Goal: Task Accomplishment & Management: Manage account settings

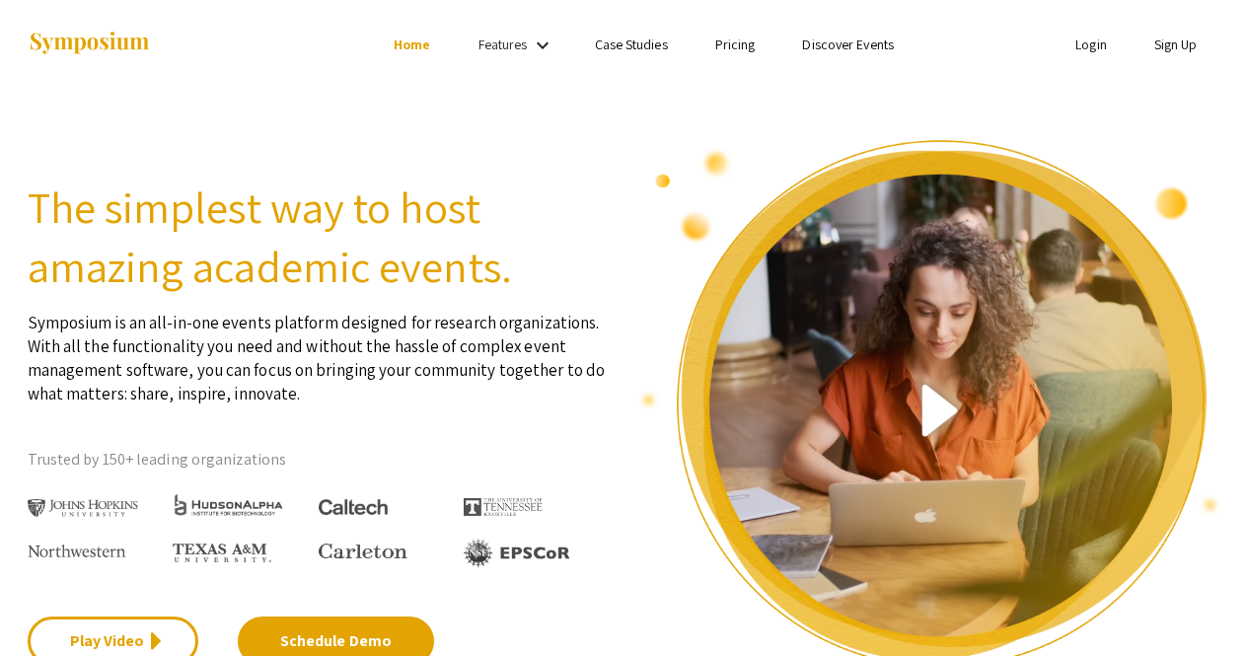
click at [1173, 44] on link "Sign Up" at bounding box center [1176, 45] width 43 height 18
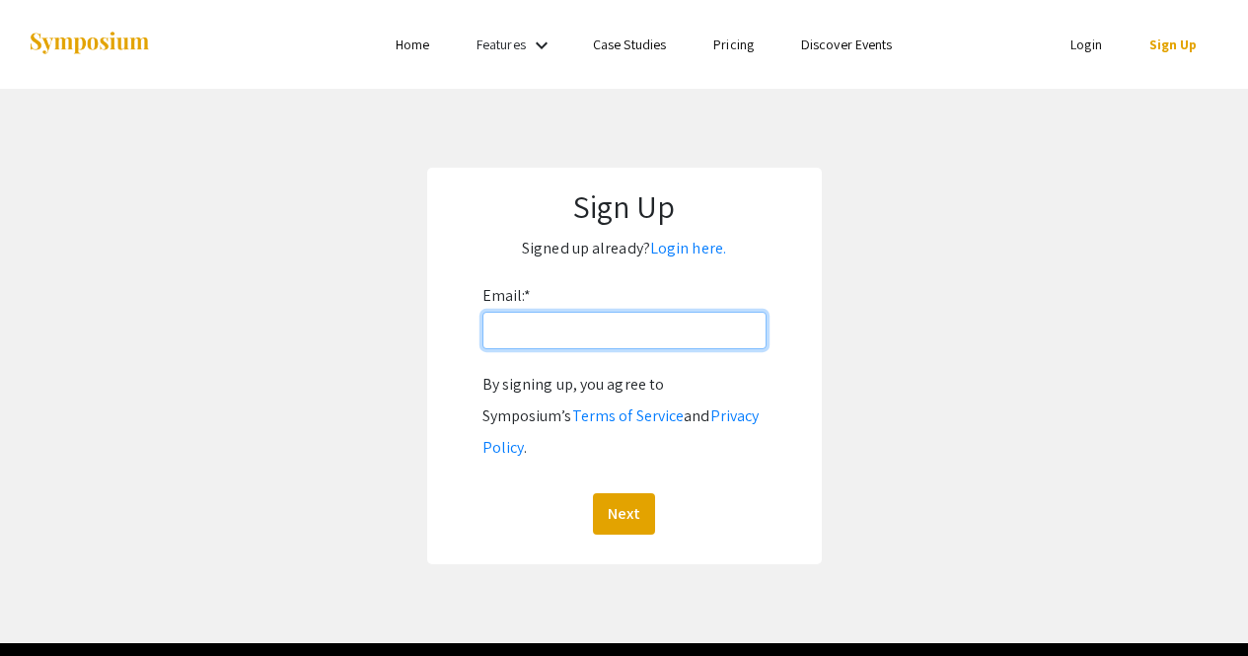
click at [494, 344] on input "Email: *" at bounding box center [625, 330] width 284 height 37
drag, startPoint x: 560, startPoint y: 336, endPoint x: 602, endPoint y: 340, distance: 41.7
click at [602, 340] on input "[EMAIL_ADDRESS][DOMAIN_NAME]" at bounding box center [625, 330] width 284 height 37
type input "[EMAIL_ADDRESS][DOMAIN_NAME]"
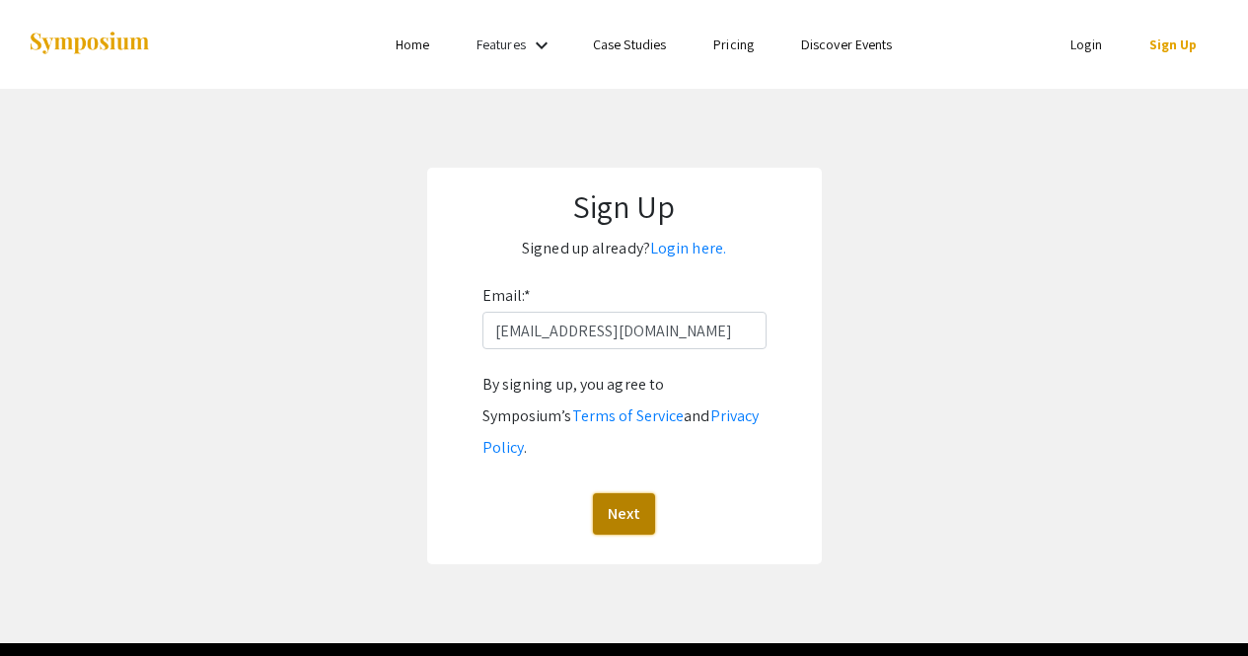
click at [634, 493] on button "Next" at bounding box center [624, 513] width 62 height 41
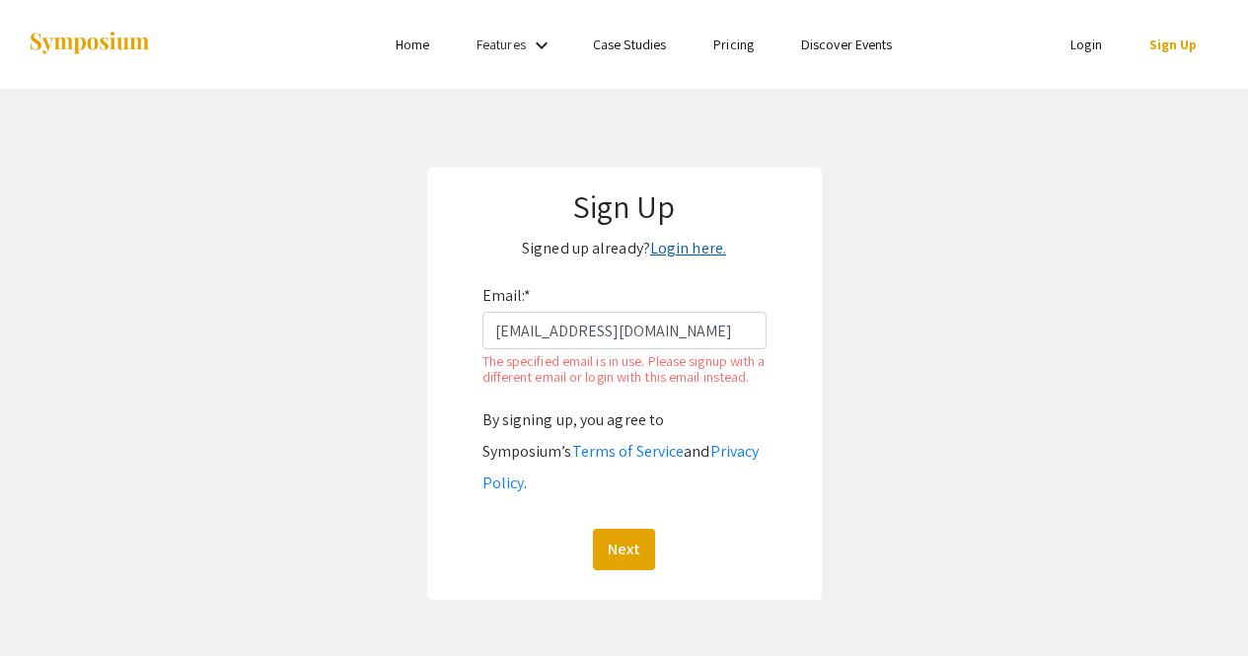
click at [666, 258] on link "Login here." at bounding box center [688, 248] width 76 height 21
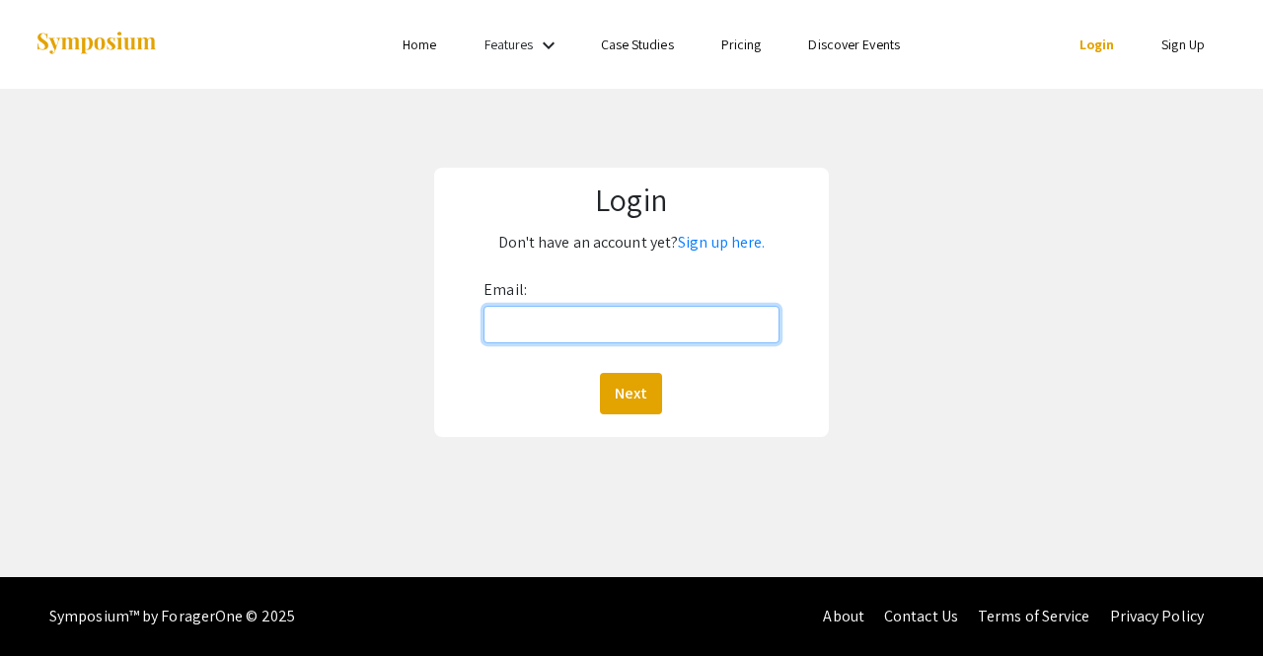
click at [580, 321] on input "Email:" at bounding box center [632, 324] width 296 height 37
type input "[EMAIL_ADDRESS][DOMAIN_NAME]"
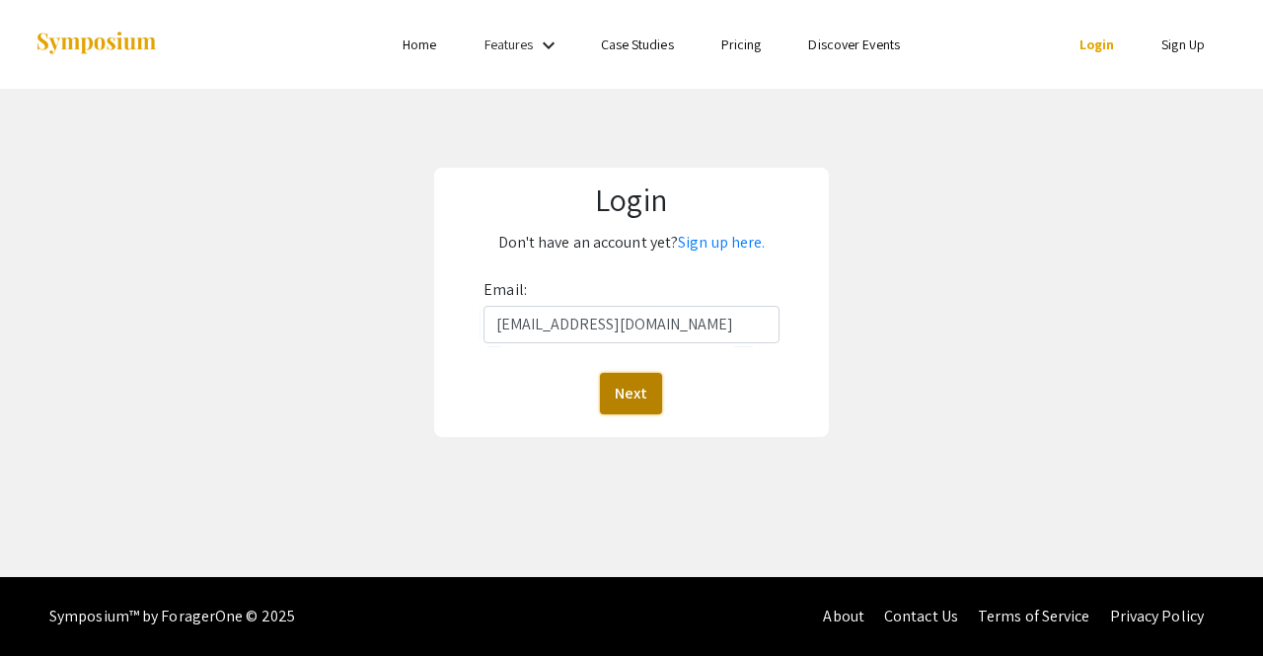
click at [617, 402] on button "Next" at bounding box center [631, 393] width 62 height 41
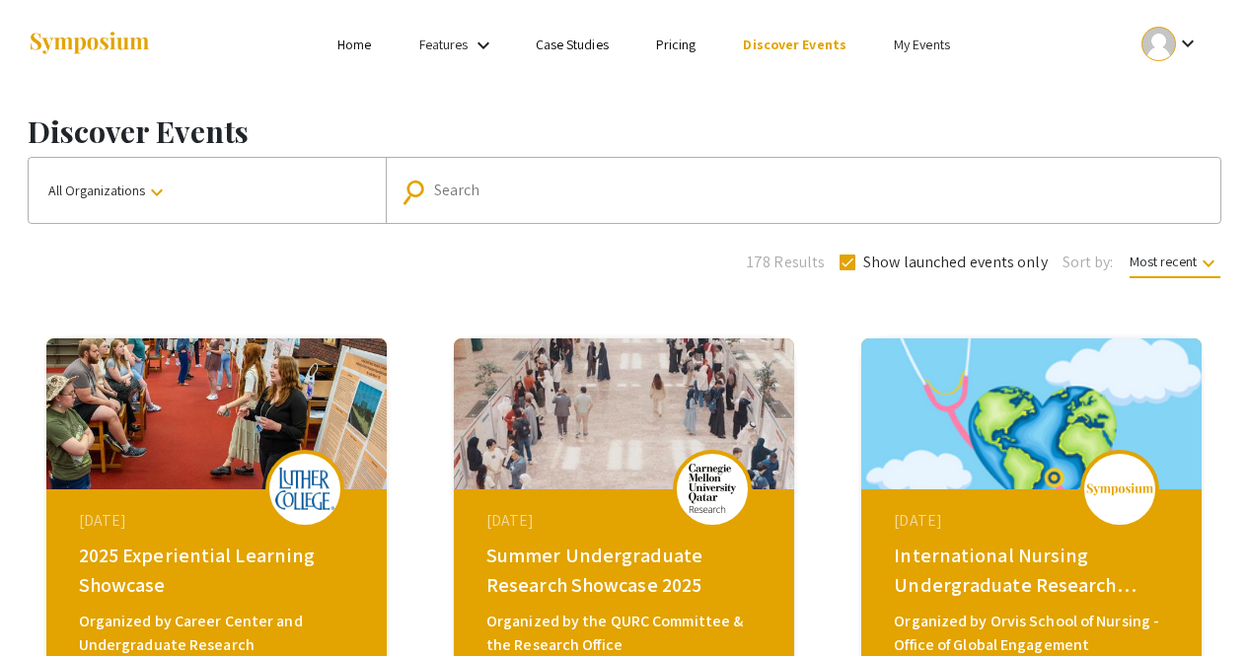
click at [1187, 46] on mat-icon "keyboard_arrow_down" at bounding box center [1188, 44] width 24 height 24
click at [1158, 105] on button "My Account" at bounding box center [1181, 97] width 121 height 47
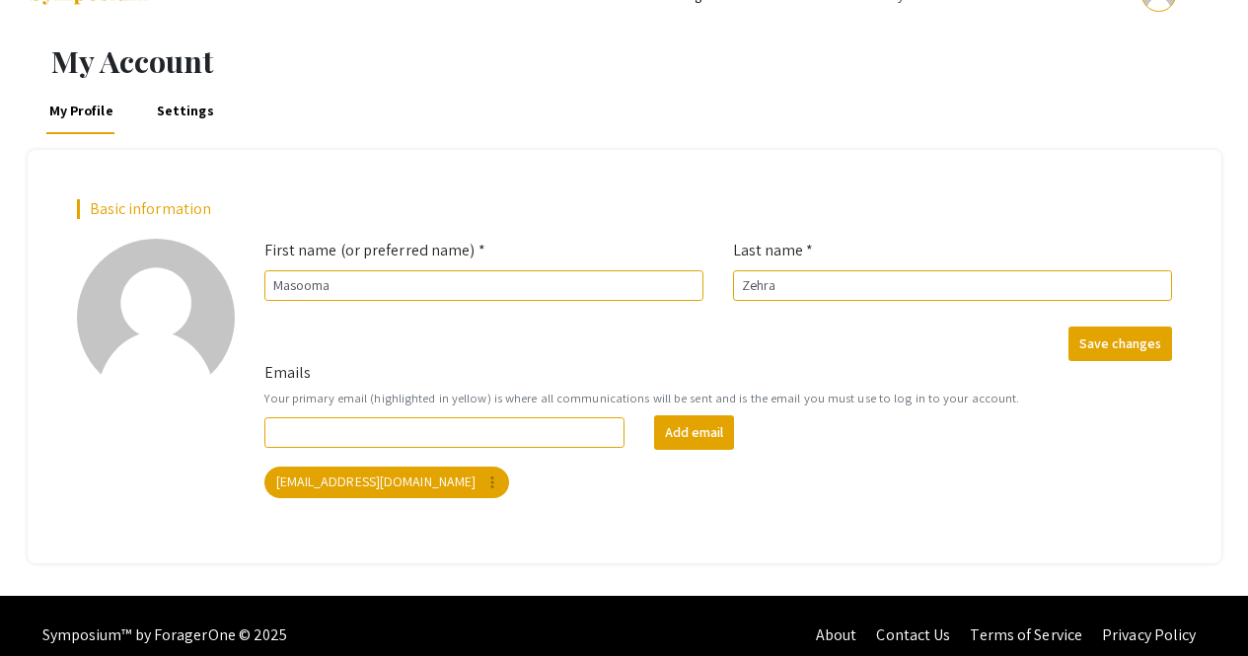
scroll to position [48, 0]
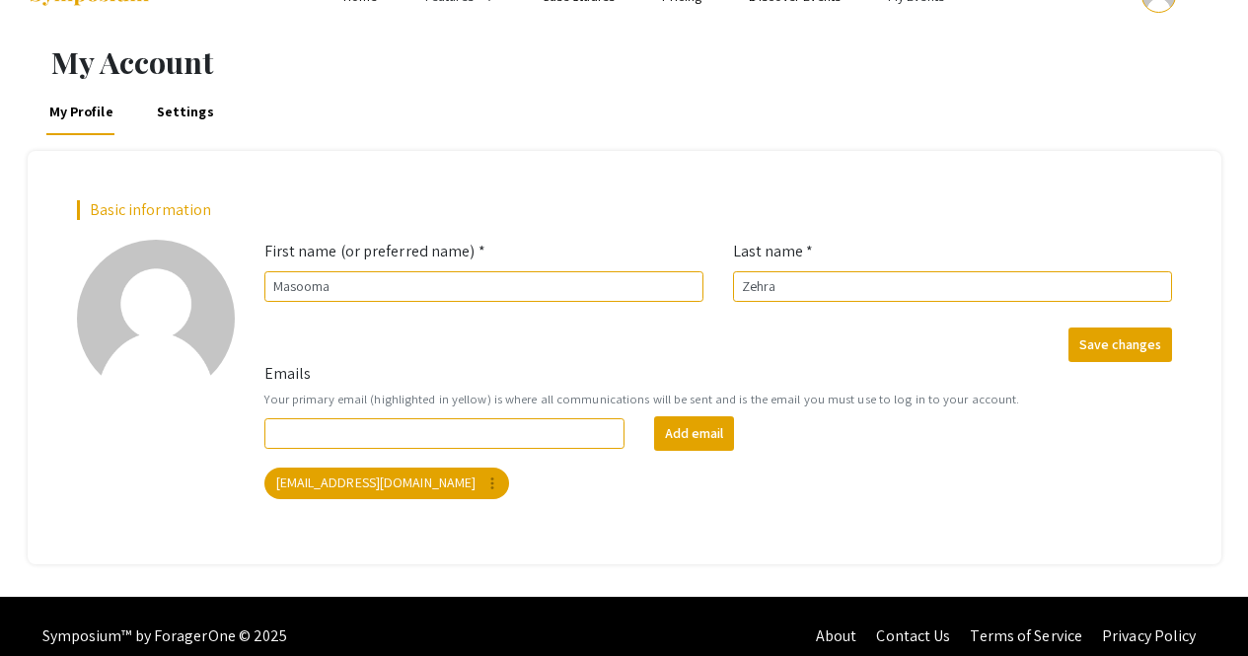
click at [179, 91] on link "Settings" at bounding box center [185, 111] width 63 height 47
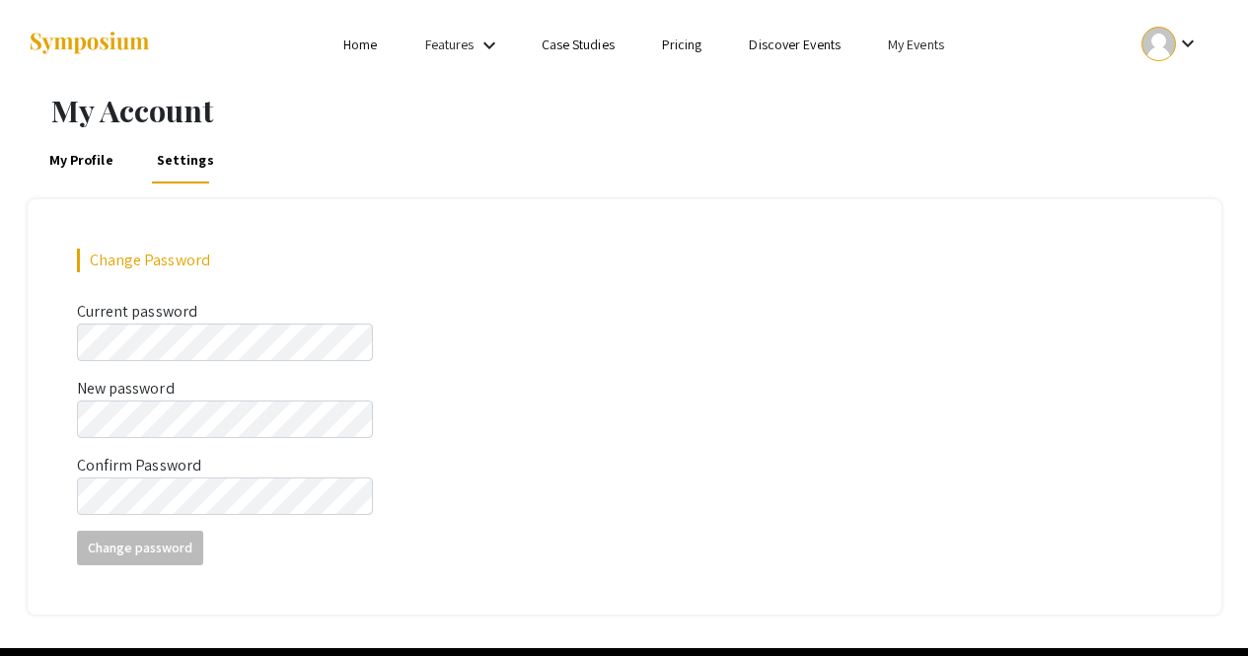
click at [924, 44] on link "My Events" at bounding box center [916, 45] width 56 height 18
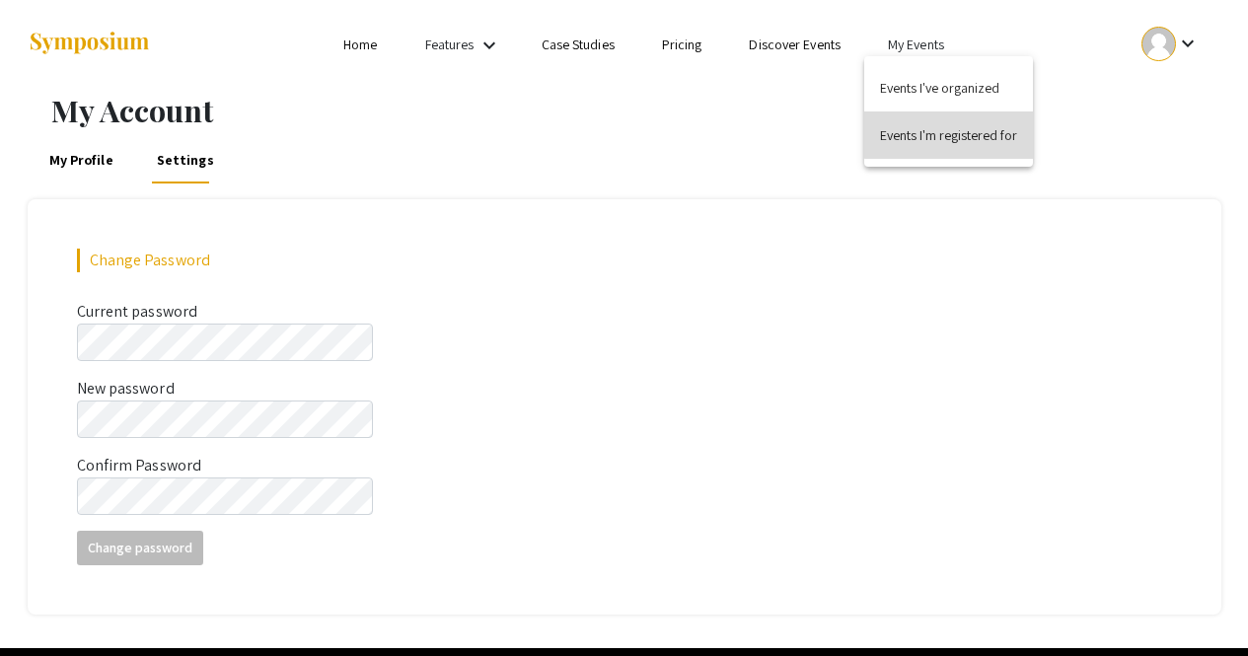
click at [979, 120] on button "Events I'm registered for" at bounding box center [948, 135] width 169 height 47
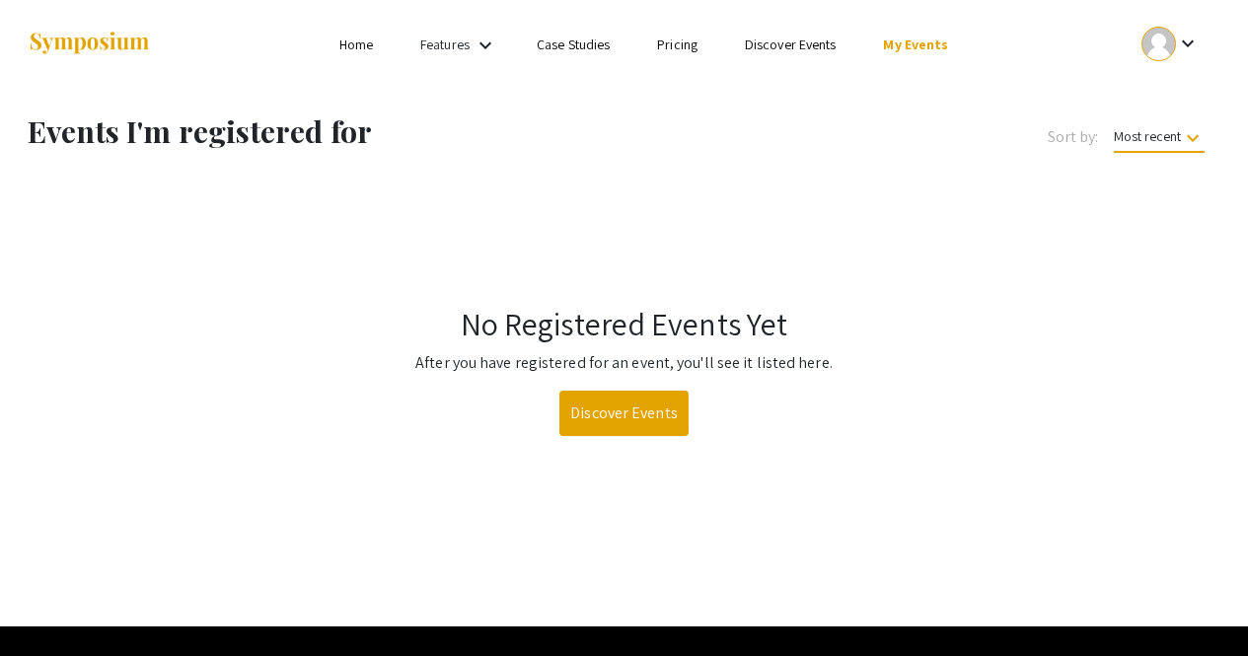
click at [896, 37] on link "My Events" at bounding box center [915, 45] width 65 height 18
click at [889, 88] on button "Events I've organized" at bounding box center [946, 87] width 169 height 47
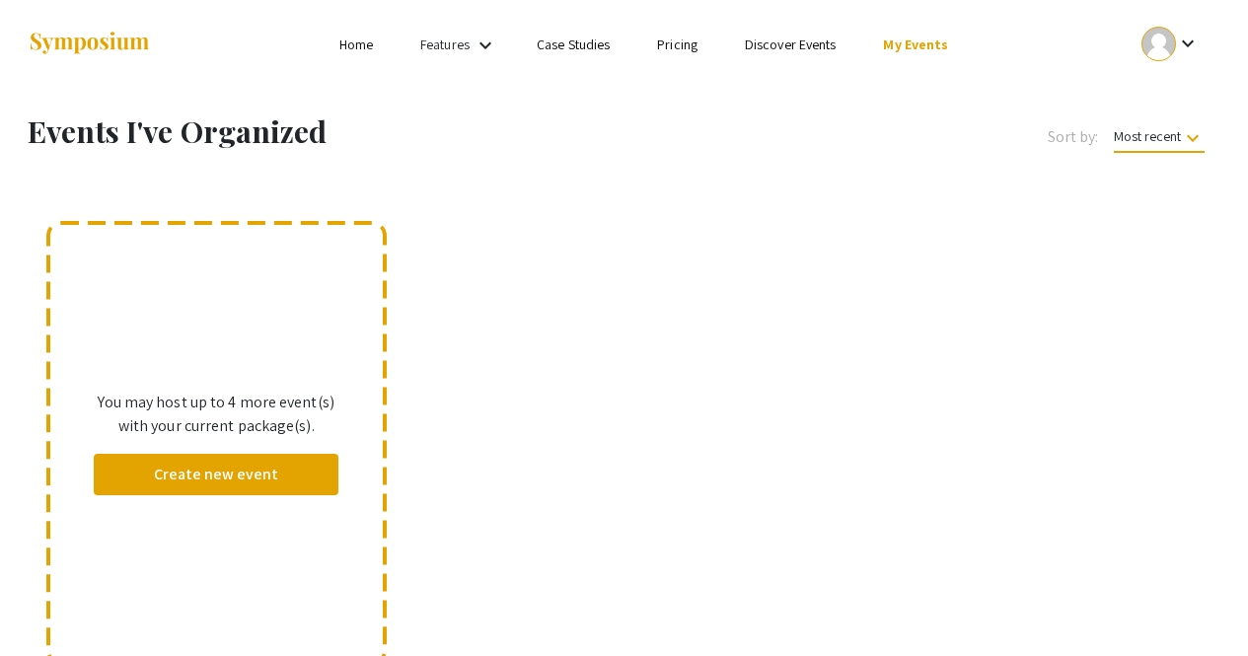
click at [347, 44] on link "Home" at bounding box center [356, 45] width 34 height 18
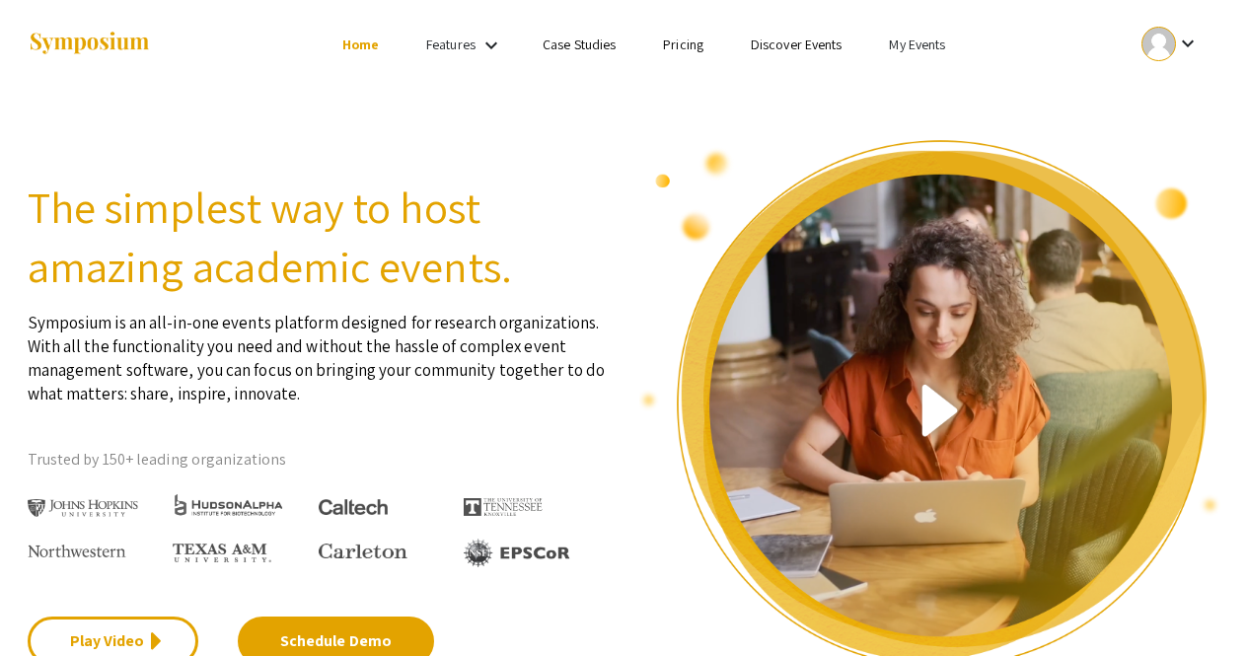
click at [937, 39] on link "My Events" at bounding box center [917, 45] width 56 height 18
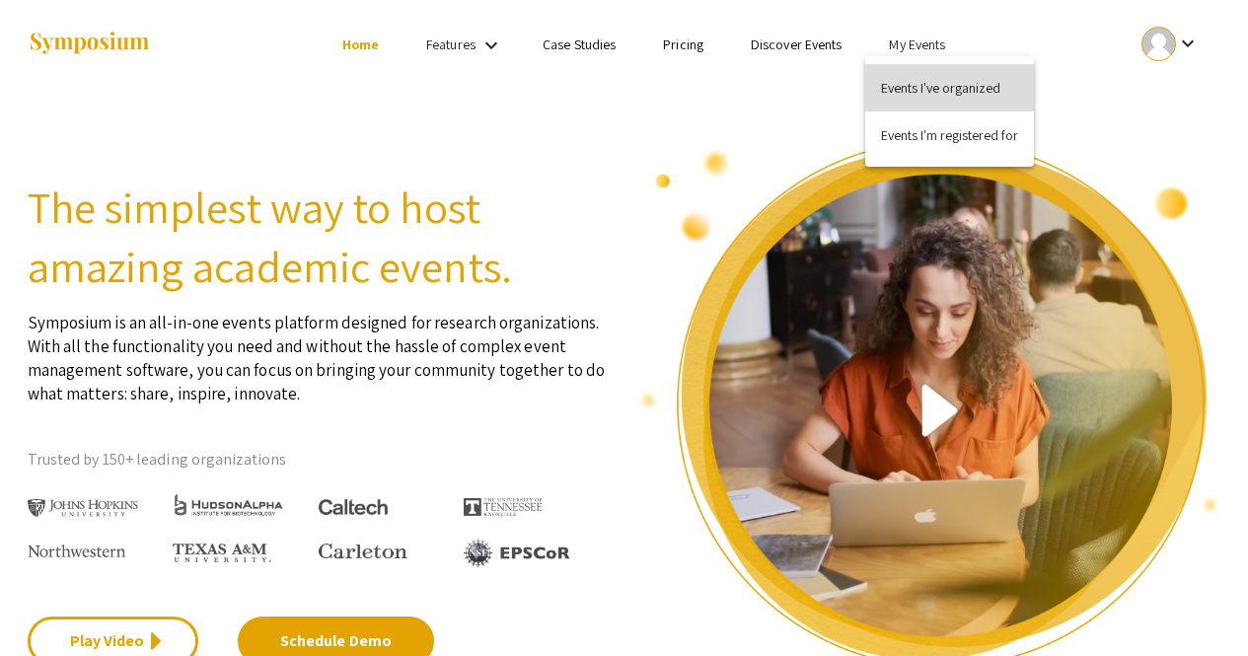
click at [888, 91] on button "Events I've organized" at bounding box center [949, 87] width 169 height 47
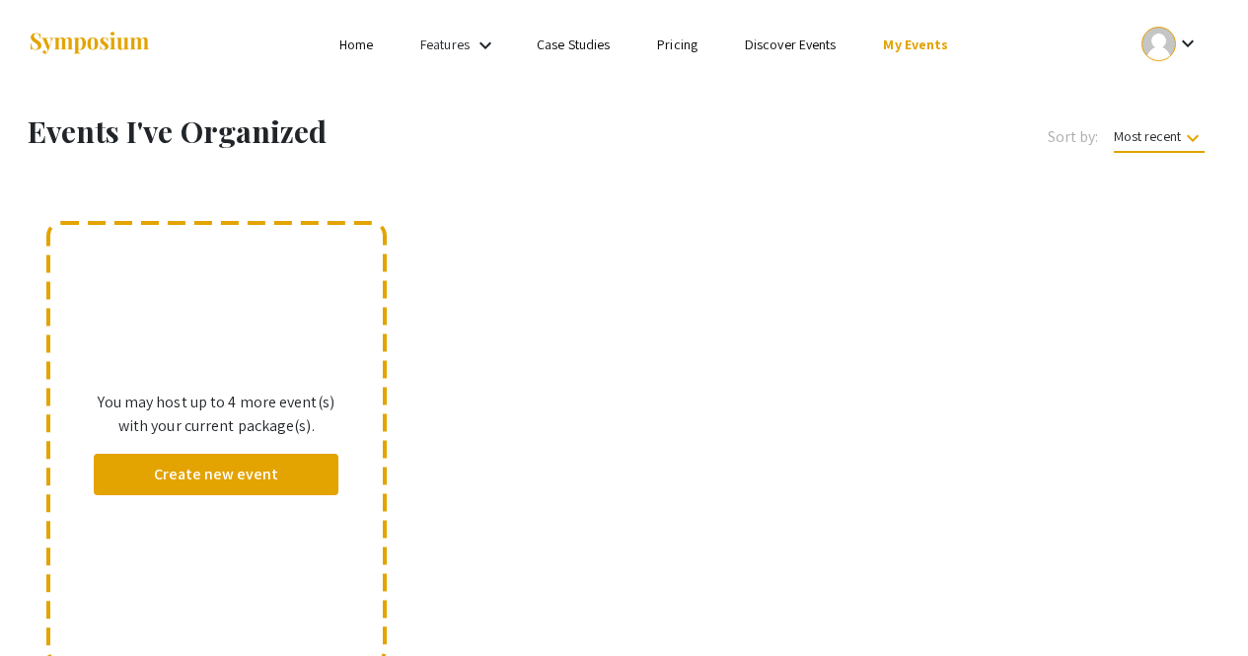
click at [903, 52] on link "My Events" at bounding box center [915, 45] width 65 height 18
click at [806, 36] on div at bounding box center [624, 328] width 1248 height 656
click at [806, 36] on link "Discover Events" at bounding box center [791, 45] width 92 height 18
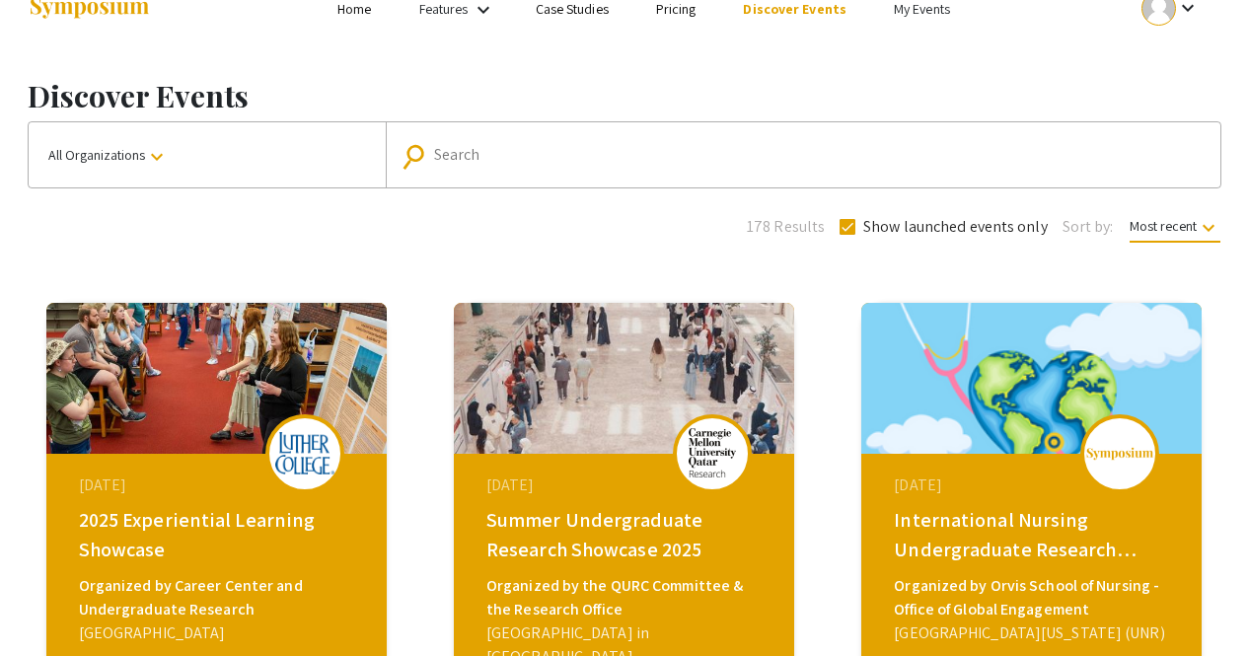
scroll to position [37, 0]
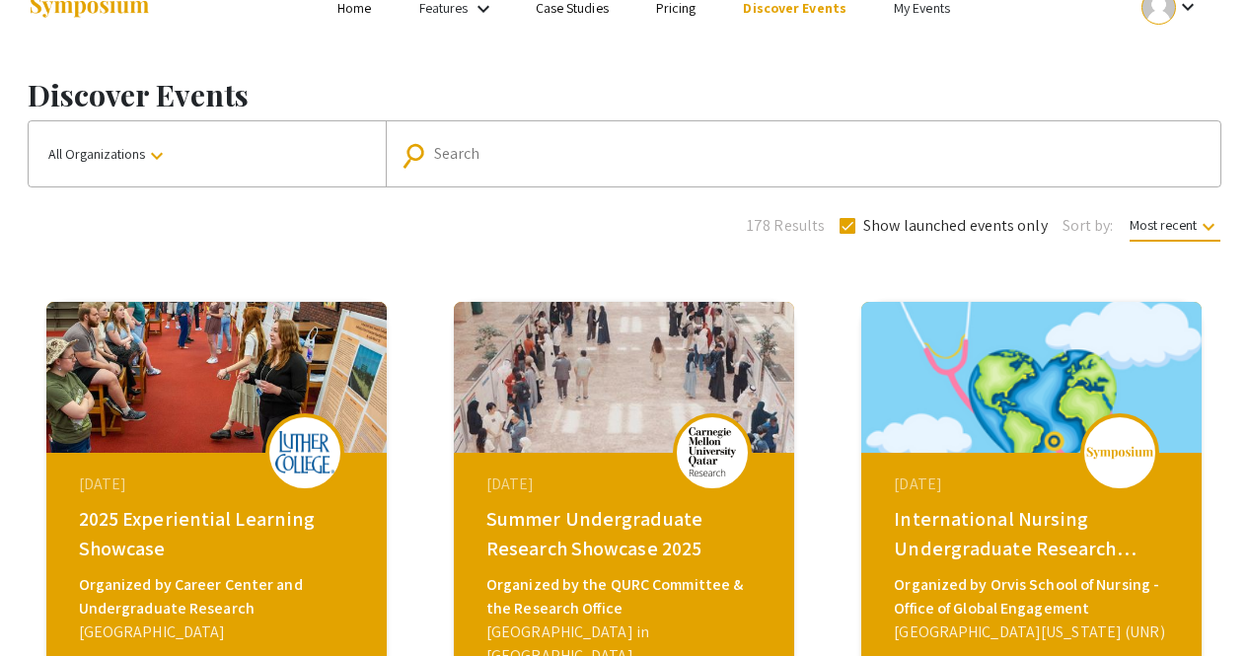
click at [751, 474] on div "August 28, 2025" at bounding box center [626, 485] width 280 height 24
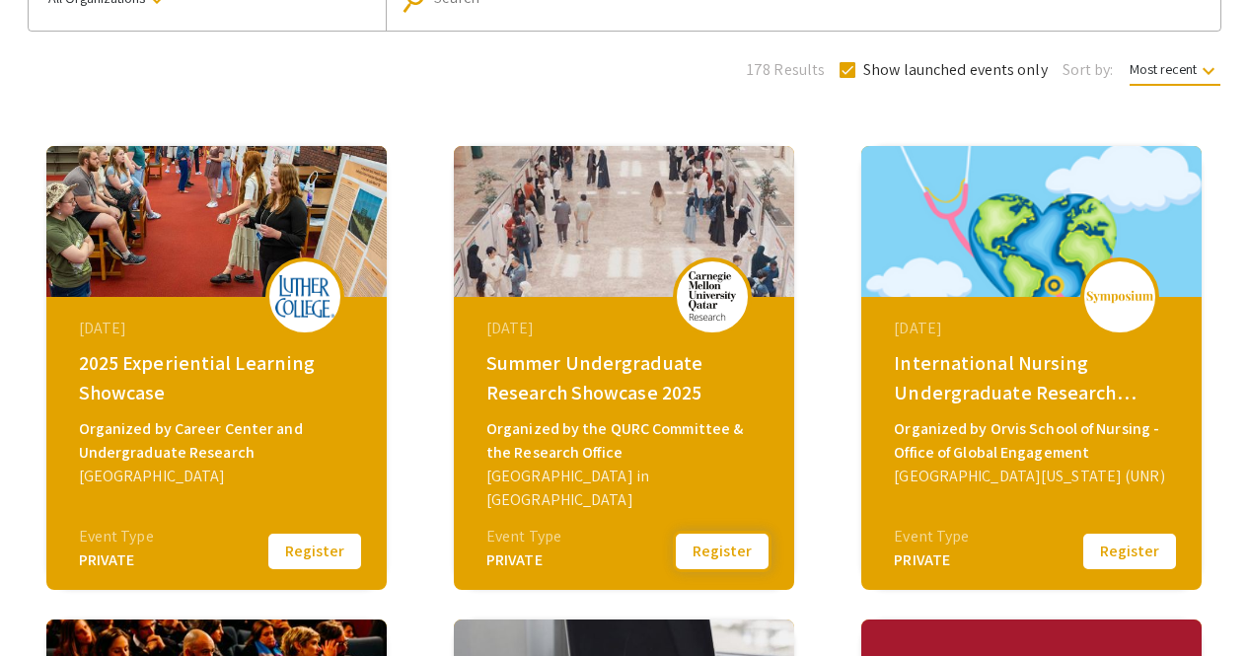
scroll to position [0, 0]
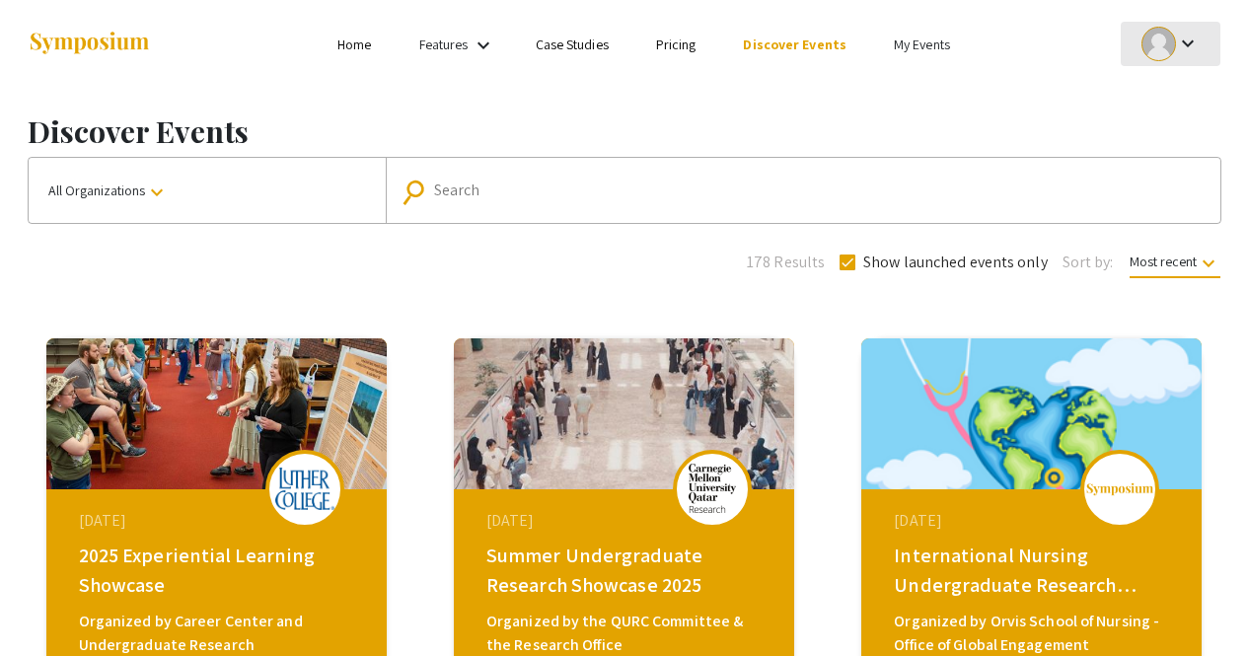
click at [1185, 50] on mat-icon "keyboard_arrow_down" at bounding box center [1188, 44] width 24 height 24
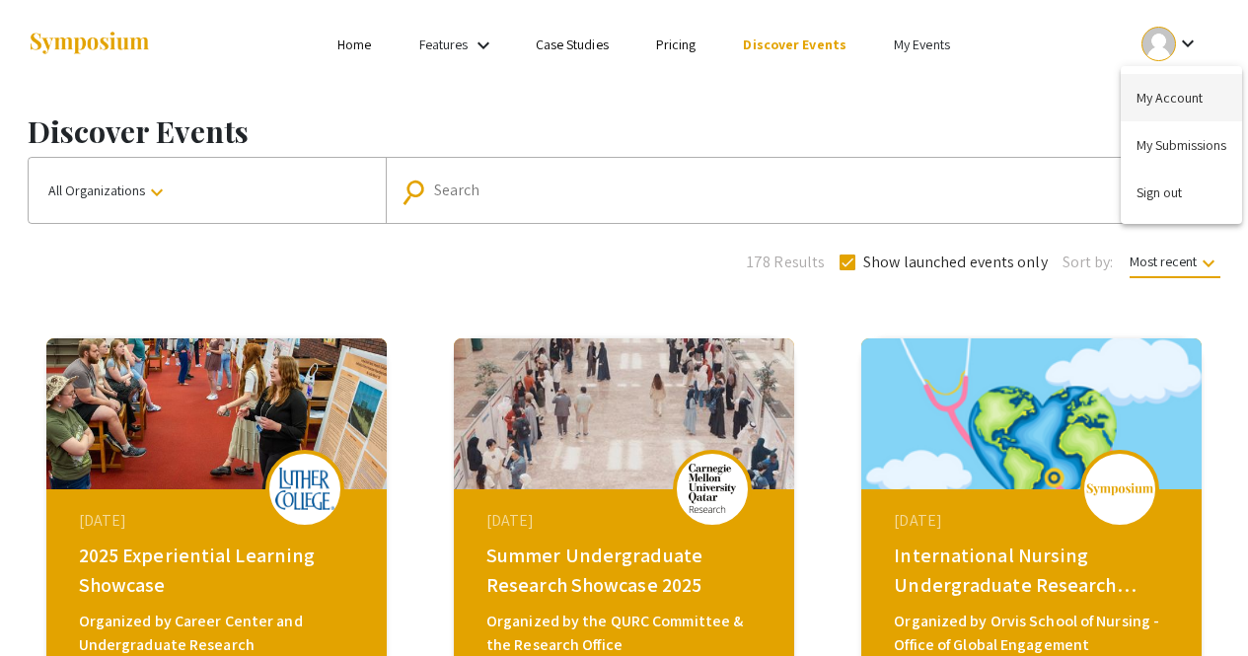
click at [1158, 96] on button "My Account" at bounding box center [1181, 97] width 121 height 47
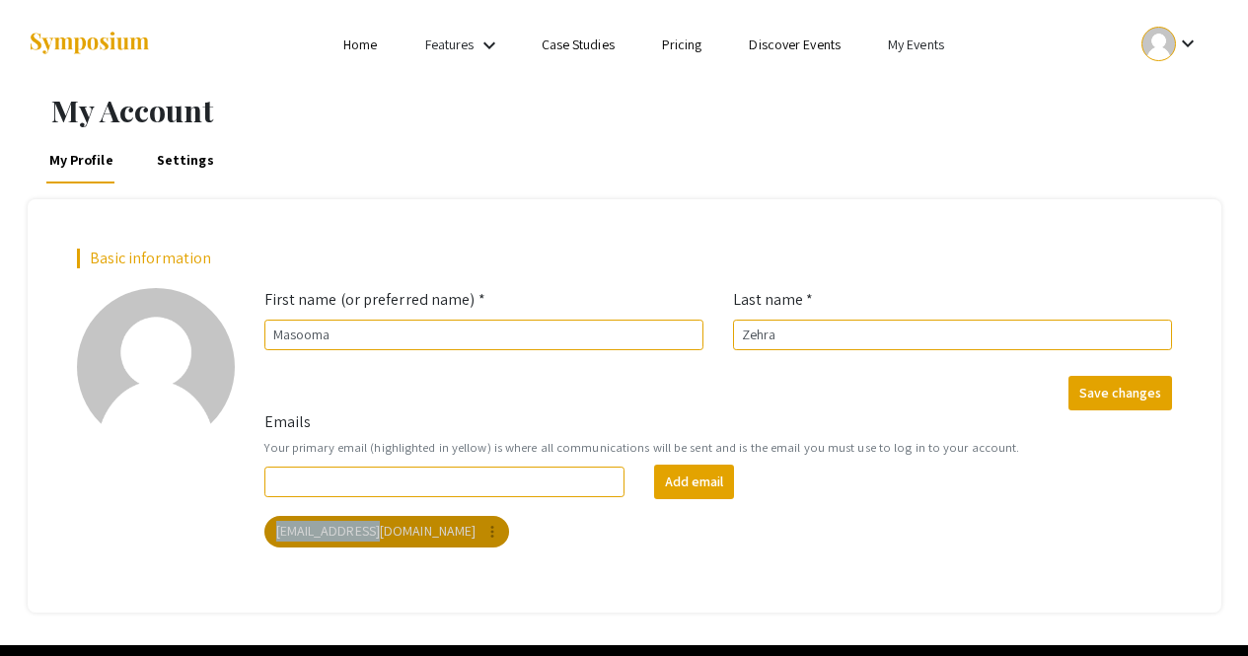
drag, startPoint x: 374, startPoint y: 522, endPoint x: 394, endPoint y: 493, distance: 34.8
click at [394, 493] on div "Add email mzehra@qatar.cmu.edu more_vert" at bounding box center [718, 506] width 937 height 83
click at [391, 545] on mat-chip "mzehra@qatar.cmu.edu more_vert" at bounding box center [387, 532] width 246 height 32
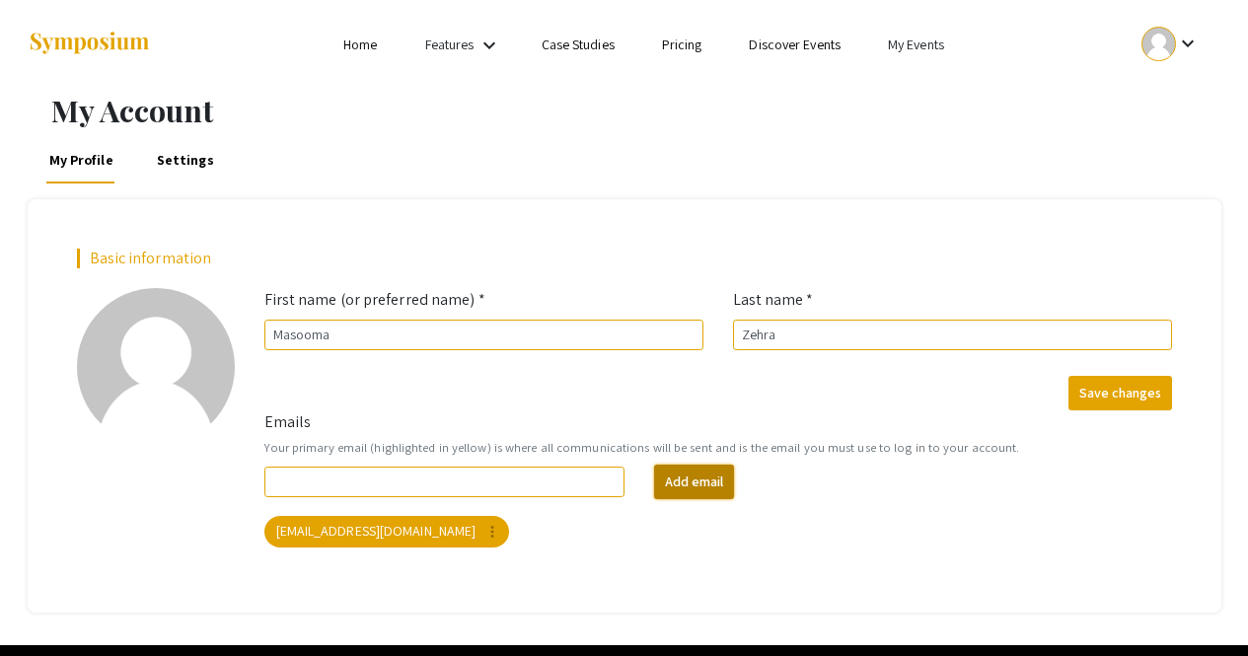
click at [699, 473] on button "Add email" at bounding box center [694, 482] width 80 height 35
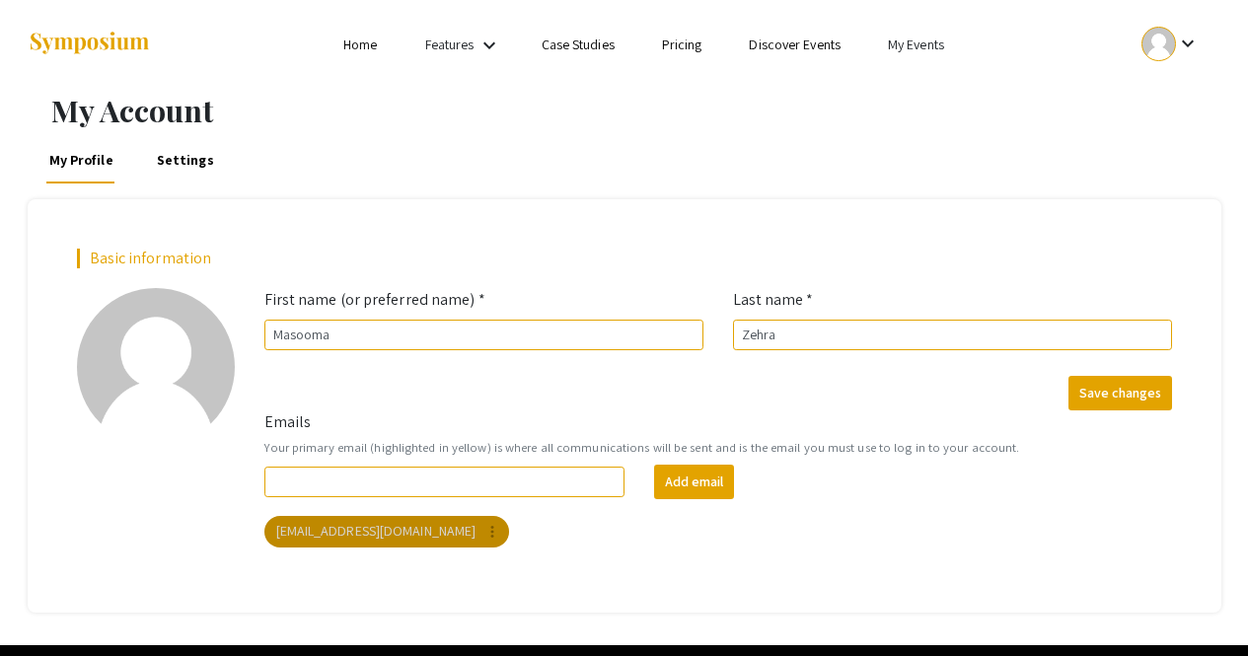
click at [367, 534] on mat-chip "mzehra@qatar.cmu.edu more_vert" at bounding box center [387, 532] width 246 height 32
drag, startPoint x: 367, startPoint y: 534, endPoint x: 412, endPoint y: 489, distance: 63.5
click at [412, 489] on div "Add email mzehra@qatar.cmu.edu more_vert" at bounding box center [718, 506] width 937 height 83
click at [511, 554] on div "Emails Your primary email (highlighted in yellow) is where all communications w…" at bounding box center [718, 486] width 937 height 153
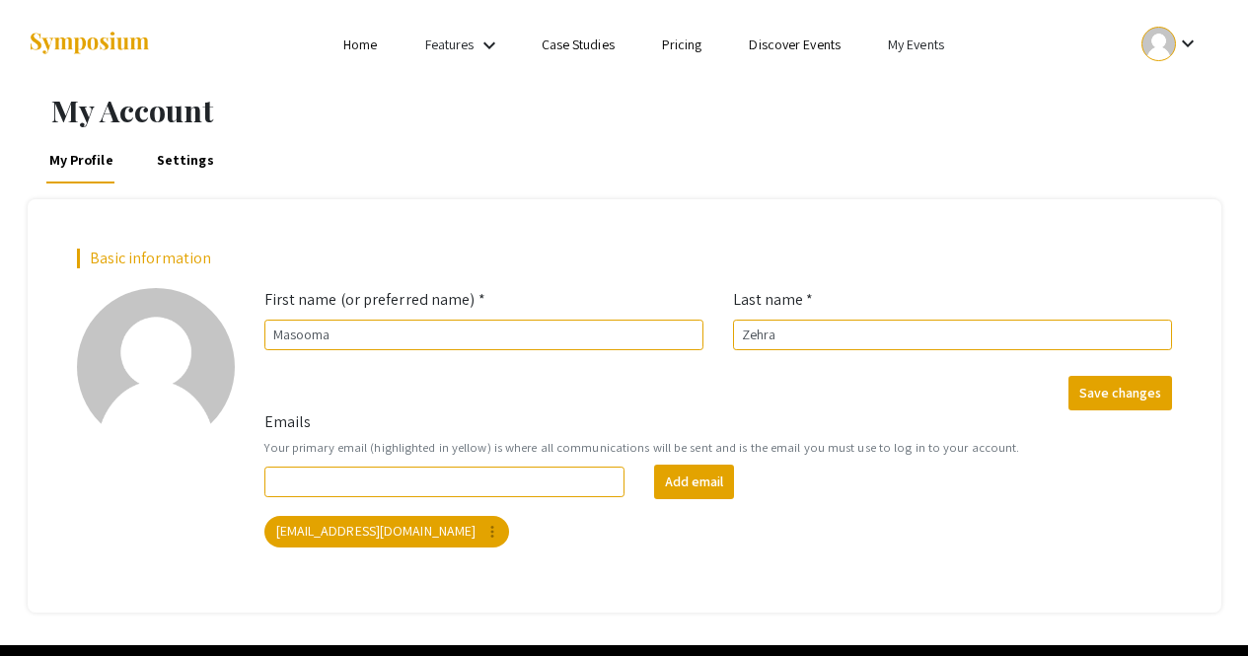
click at [487, 48] on mat-icon "keyboard_arrow_down" at bounding box center [490, 46] width 24 height 24
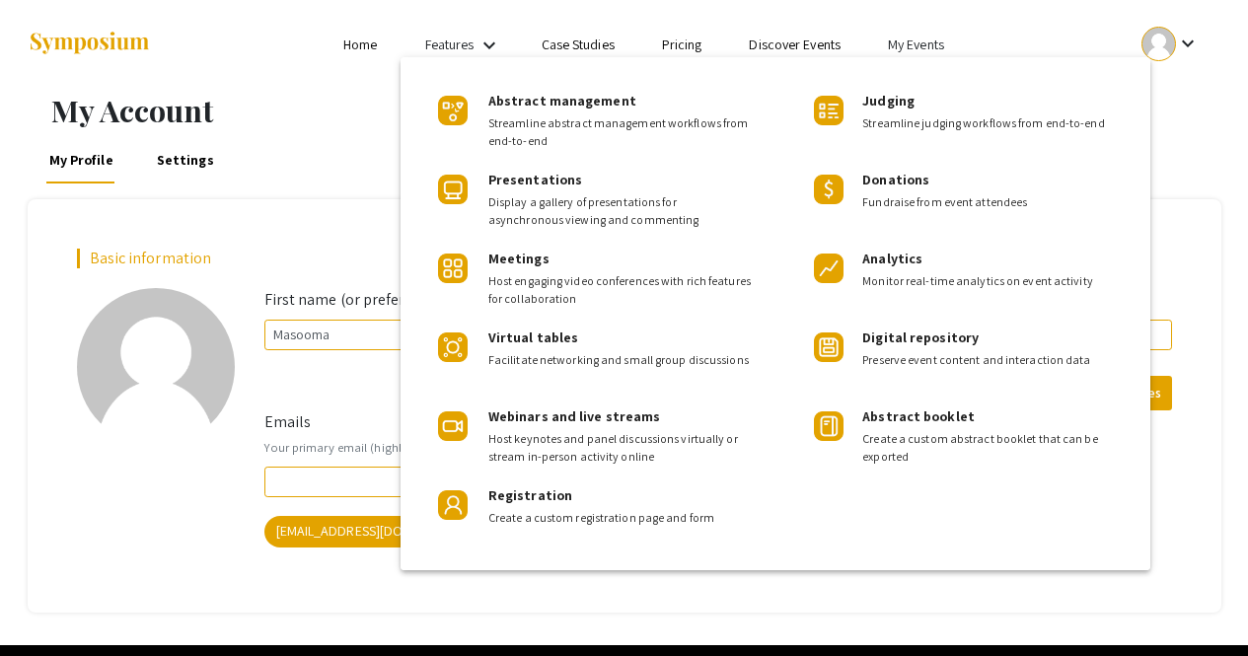
click at [1178, 196] on div at bounding box center [624, 328] width 1248 height 656
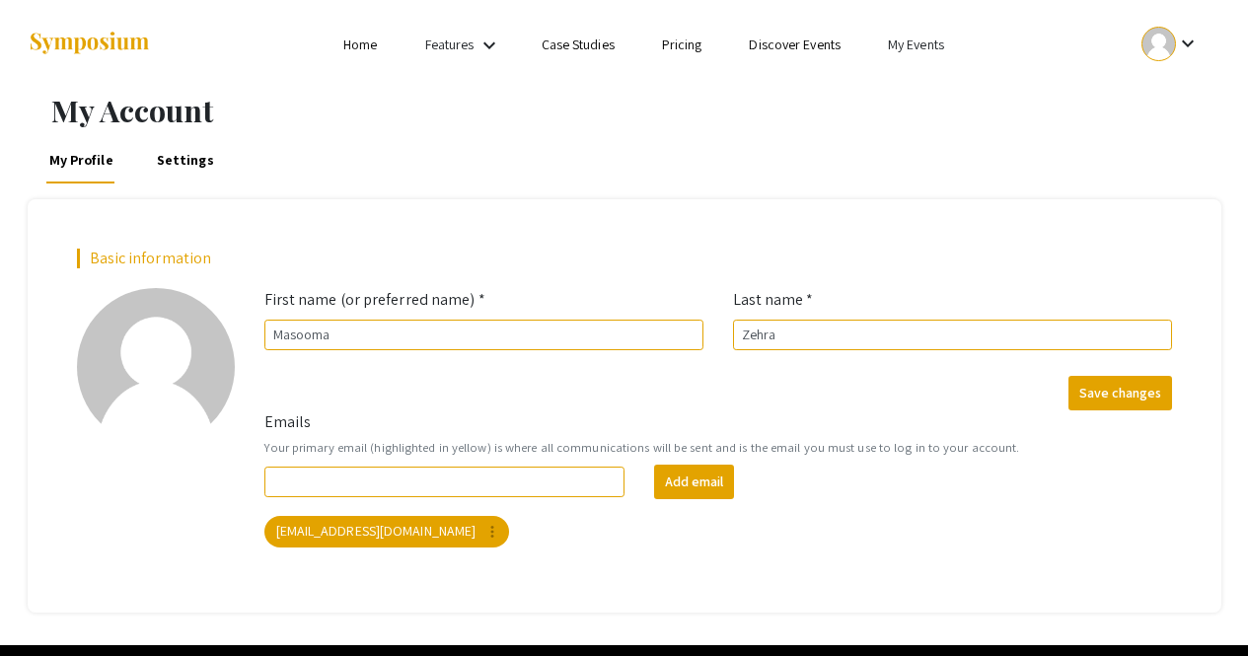
click at [350, 39] on link "Home" at bounding box center [360, 45] width 34 height 18
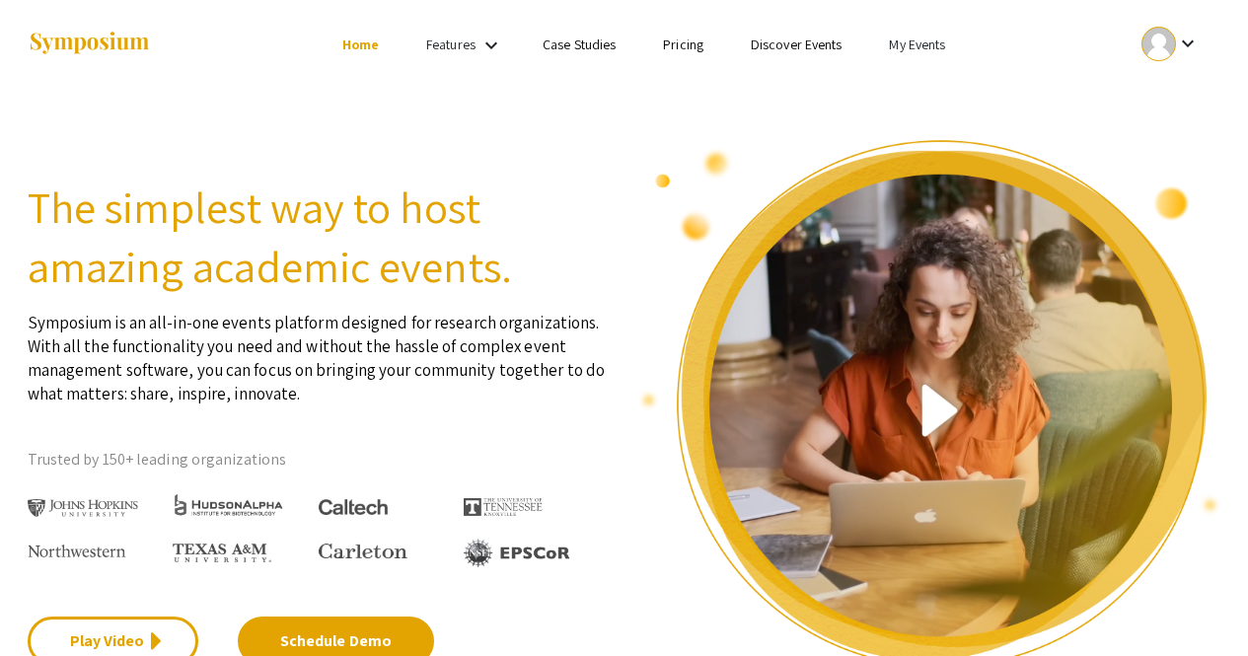
click at [1154, 64] on div "keyboard_arrow_down" at bounding box center [1171, 44] width 68 height 44
click at [662, 59] on div at bounding box center [624, 328] width 1248 height 656
click at [672, 46] on link "Pricing" at bounding box center [683, 45] width 40 height 18
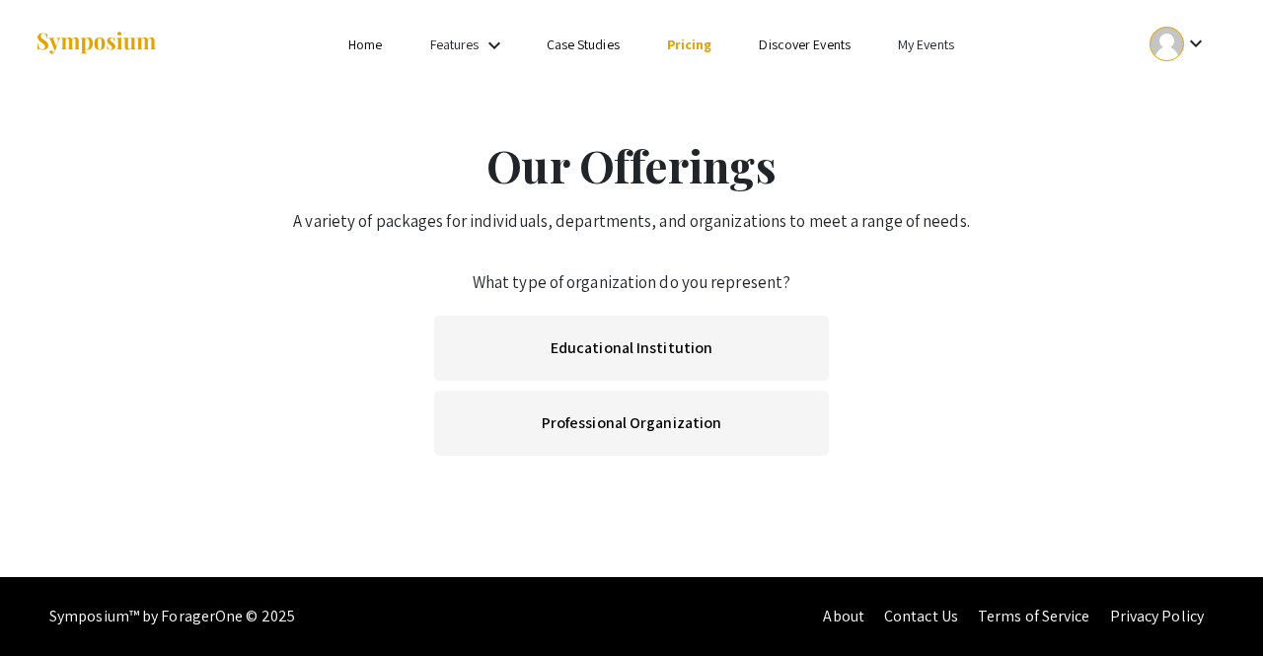
click at [368, 44] on link "Home" at bounding box center [365, 45] width 34 height 18
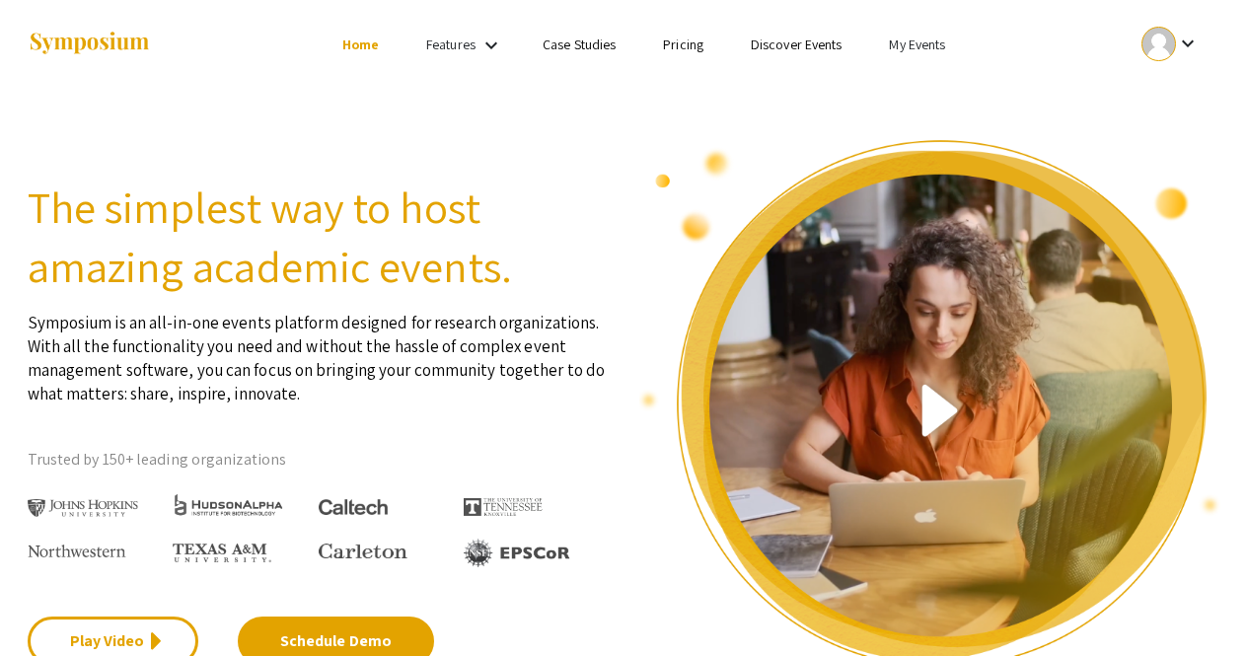
click at [939, 42] on link "My Events" at bounding box center [917, 45] width 56 height 18
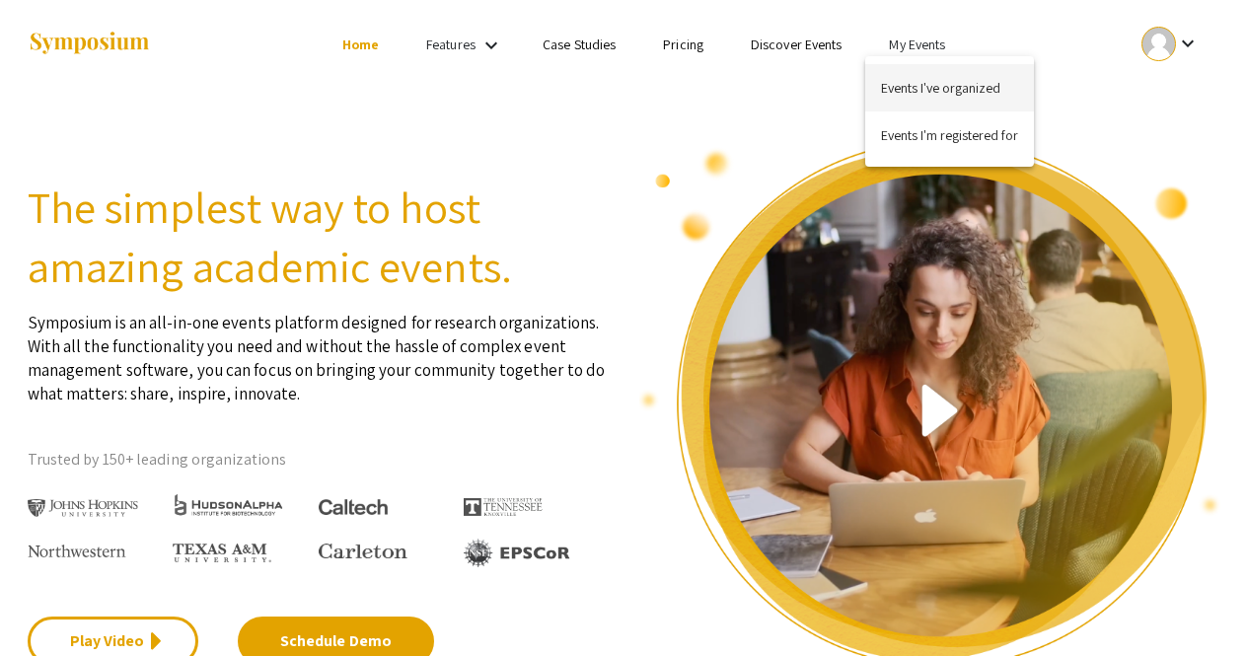
click at [937, 75] on button "Events I've organized" at bounding box center [949, 87] width 169 height 47
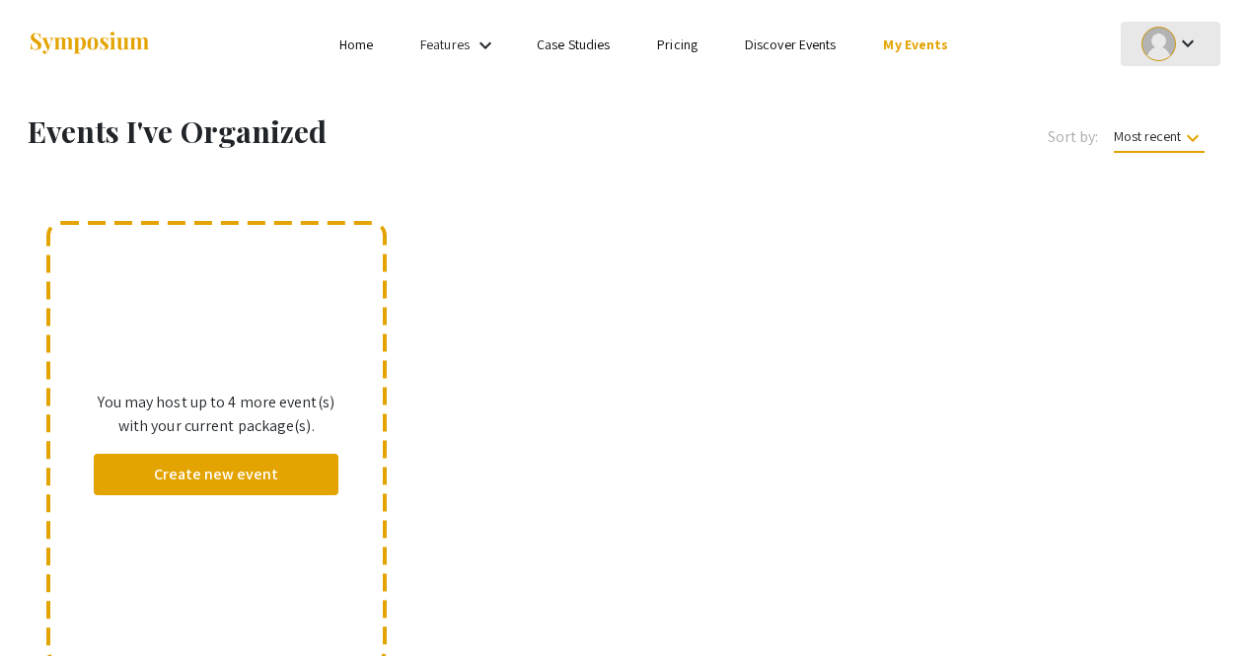
click at [1191, 36] on mat-icon "keyboard_arrow_down" at bounding box center [1188, 44] width 24 height 24
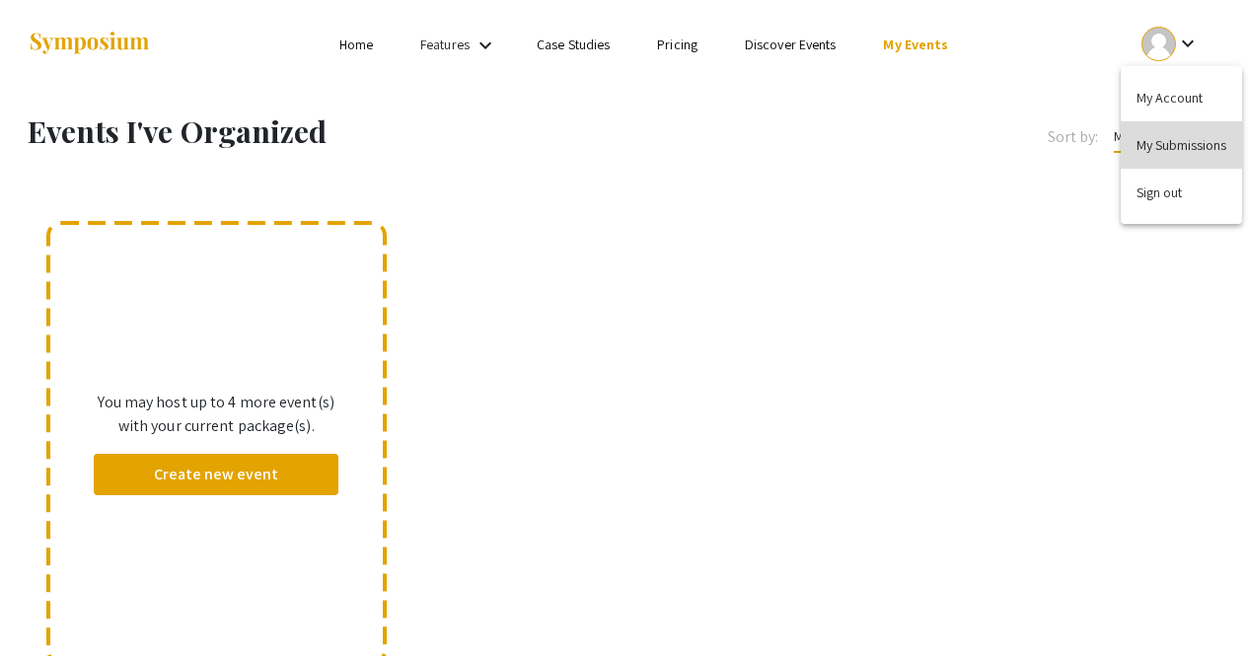
click at [1198, 156] on button "My Submissions" at bounding box center [1181, 144] width 121 height 47
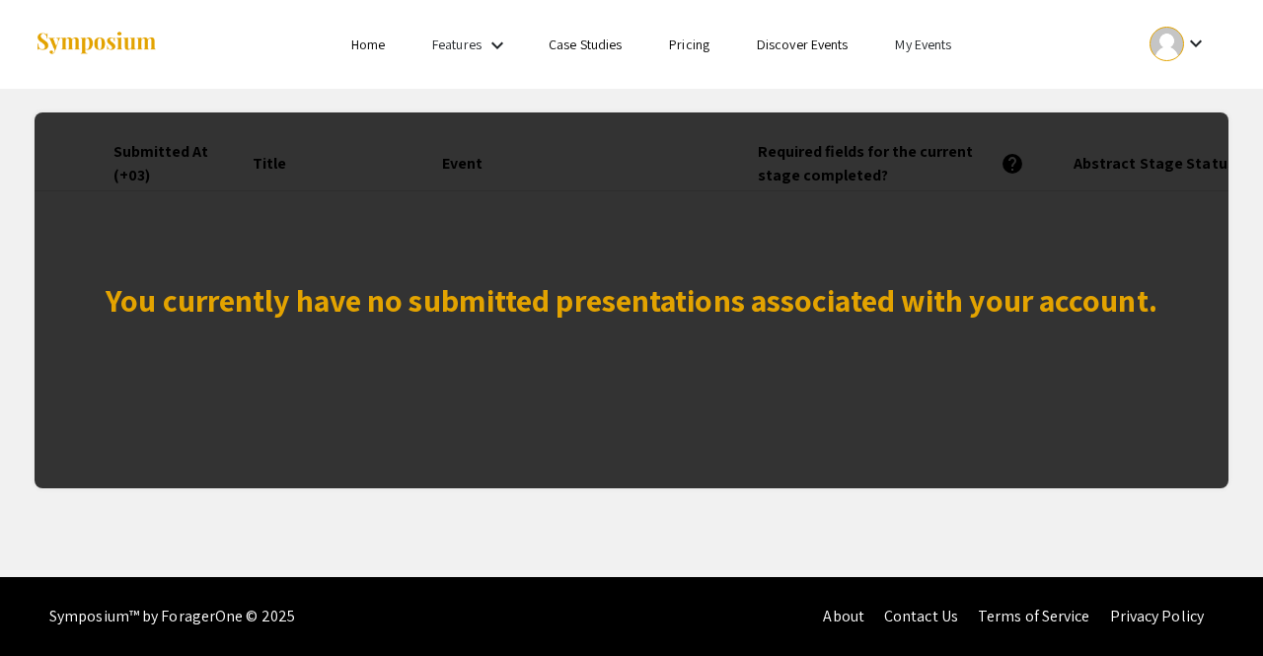
click at [1193, 34] on mat-icon "keyboard_arrow_down" at bounding box center [1196, 44] width 24 height 24
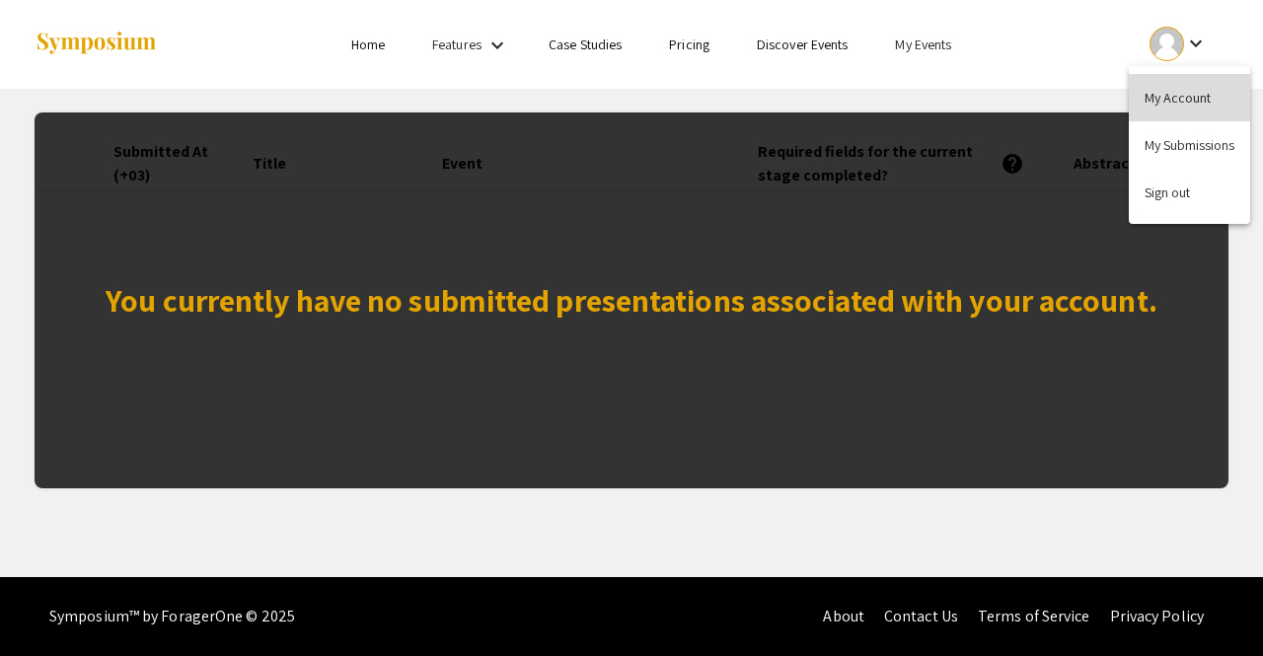
click at [1197, 101] on button "My Account" at bounding box center [1189, 97] width 121 height 47
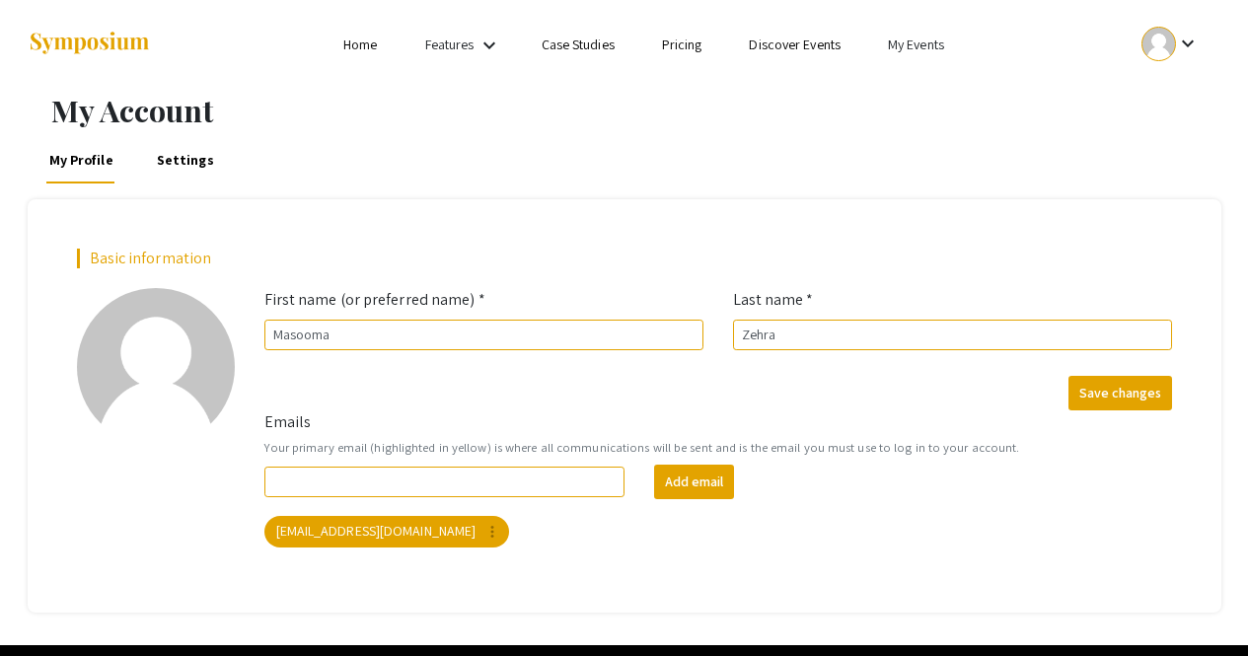
click at [933, 50] on link "My Events" at bounding box center [916, 45] width 56 height 18
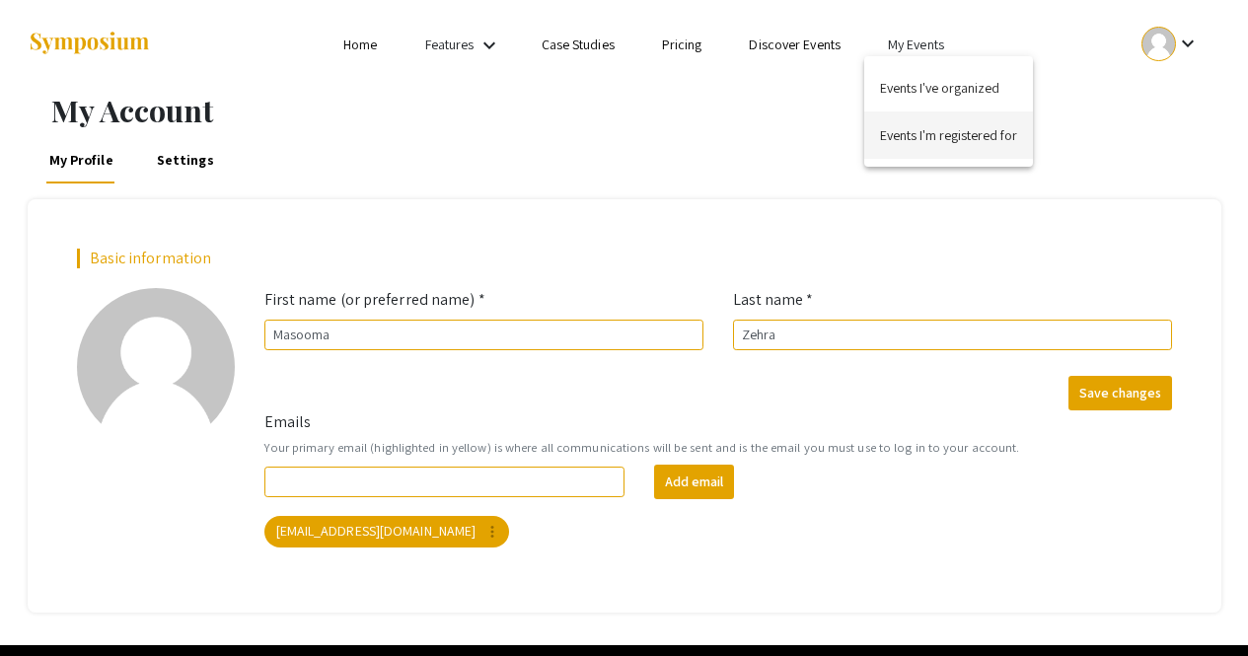
click at [941, 133] on button "Events I'm registered for" at bounding box center [948, 135] width 169 height 47
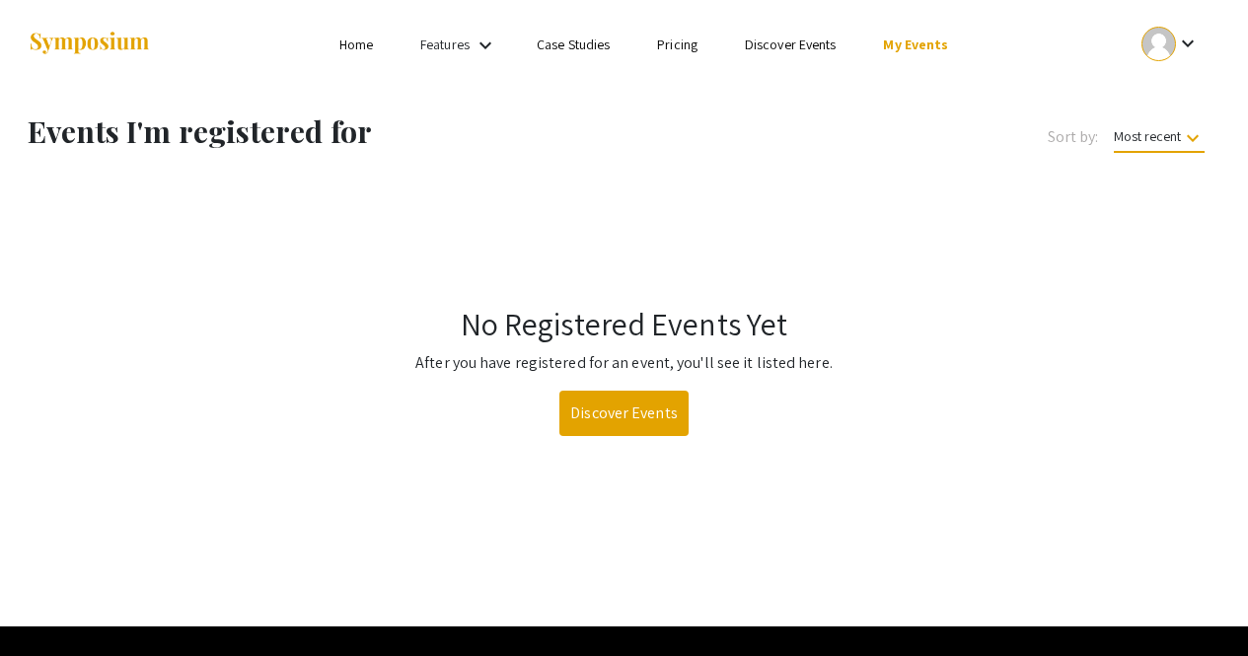
click at [770, 34] on li "Discover Events" at bounding box center [790, 45] width 139 height 24
click at [362, 42] on link "Home" at bounding box center [356, 45] width 34 height 18
